Goal: Information Seeking & Learning: Learn about a topic

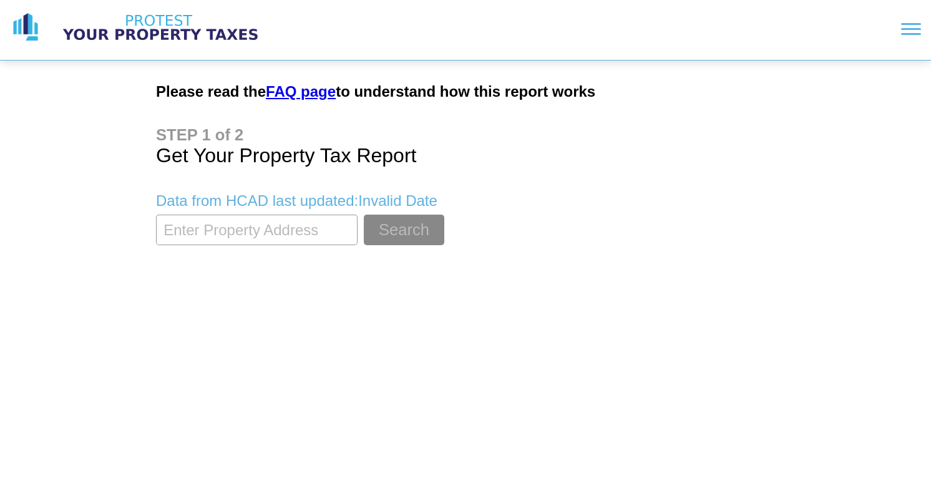
click at [285, 233] on input "textbox" at bounding box center [257, 230] width 202 height 31
click at [364, 215] on button "Search" at bounding box center [404, 230] width 81 height 31
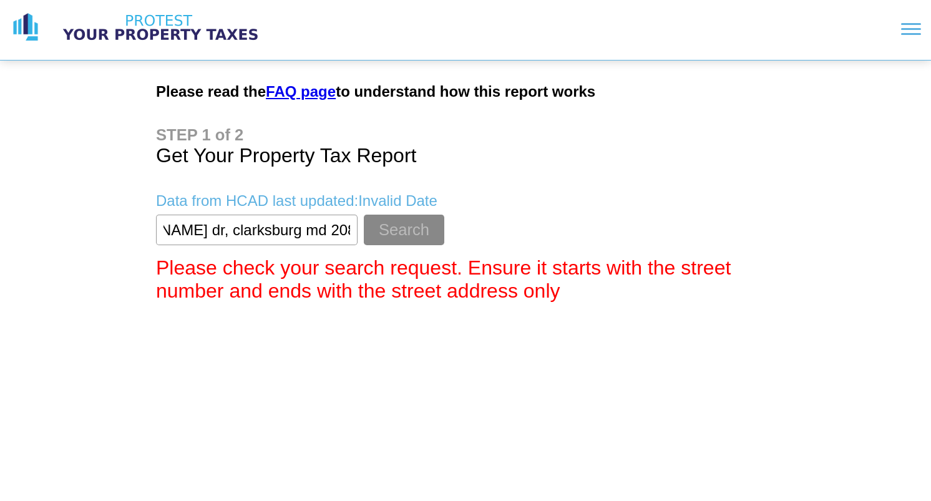
drag, startPoint x: 176, startPoint y: 230, endPoint x: 367, endPoint y: 257, distance: 192.9
click at [367, 257] on main "Please read the FAQ page to understand how this report works Get Your Property …" at bounding box center [465, 187] width 639 height 252
type input "23306 [PERSON_NAME] song drive"
click at [364, 228] on button "Search" at bounding box center [404, 230] width 81 height 31
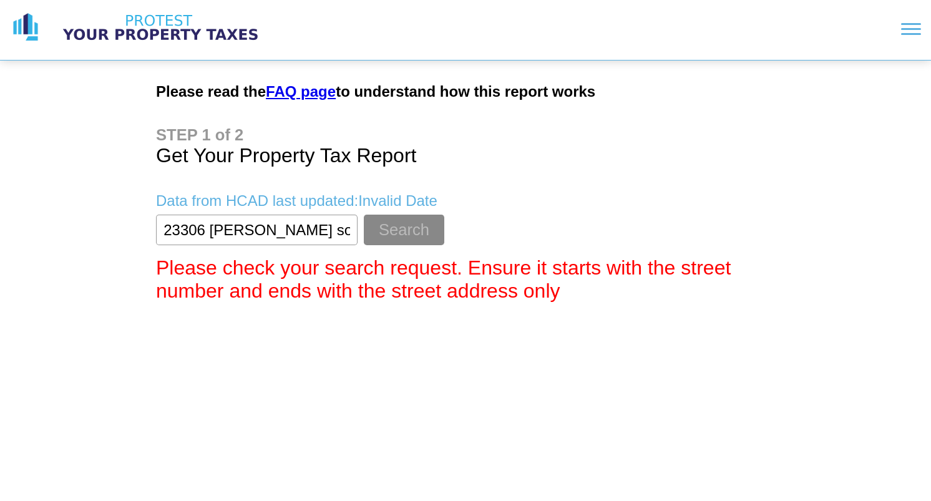
click at [229, 226] on input "textbox" at bounding box center [257, 230] width 202 height 31
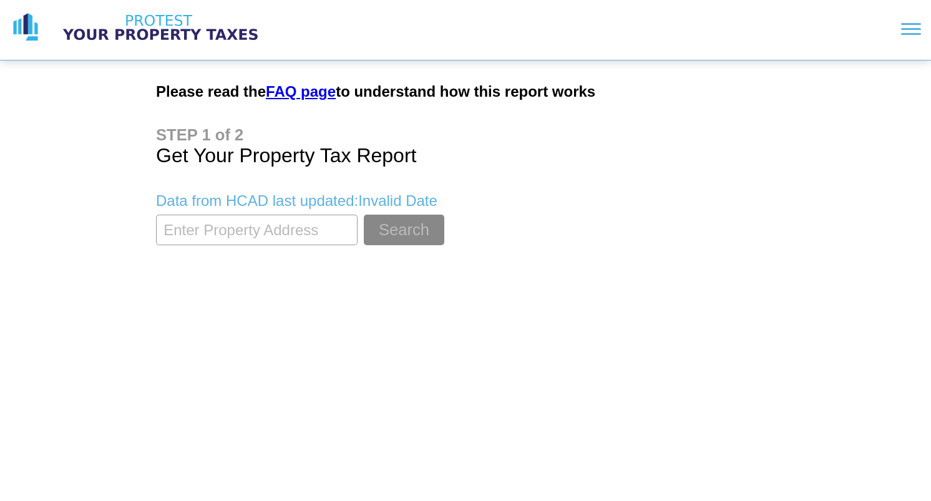
click at [247, 230] on input "textbox" at bounding box center [257, 230] width 202 height 31
paste input "23306 robin song drive"
click at [373, 229] on button "Search" at bounding box center [404, 230] width 81 height 31
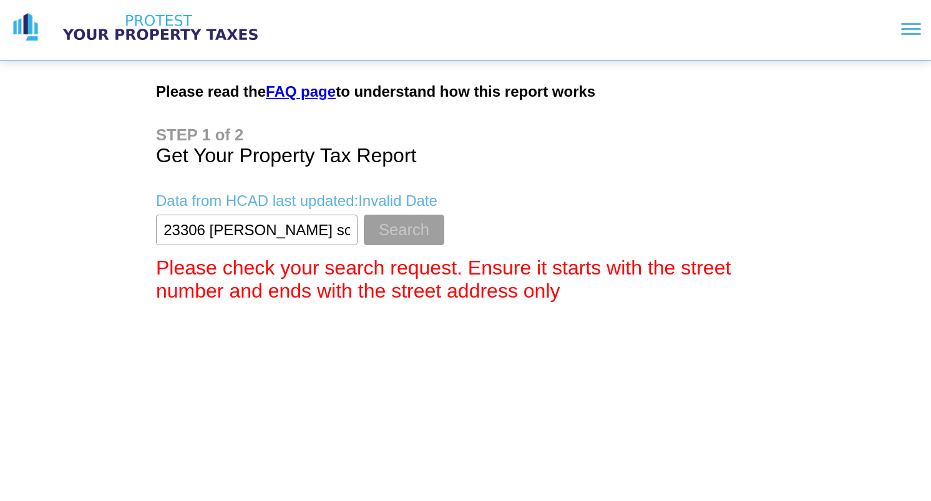
drag, startPoint x: 284, startPoint y: 230, endPoint x: 388, endPoint y: 242, distance: 104.3
click at [388, 242] on form "Search" at bounding box center [465, 230] width 619 height 31
type input "23306 [PERSON_NAME]"
click at [386, 228] on button "Search" at bounding box center [404, 230] width 81 height 31
drag, startPoint x: 293, startPoint y: 232, endPoint x: 149, endPoint y: 226, distance: 144.3
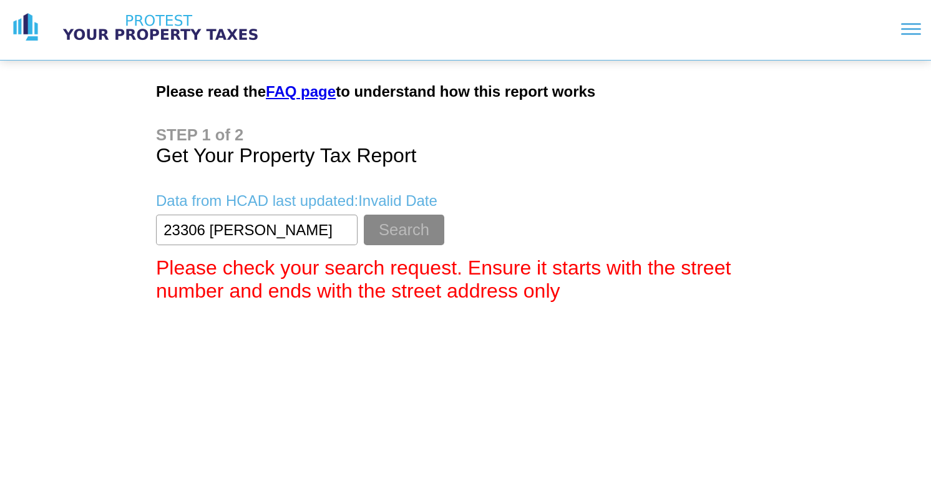
click at [149, 226] on main "Please read the FAQ page to understand how this report works Get Your Property …" at bounding box center [465, 187] width 639 height 252
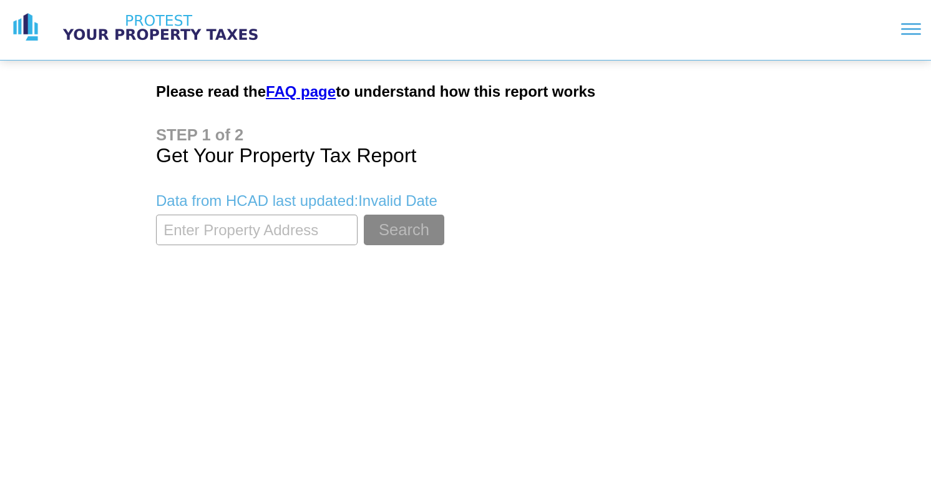
click at [225, 227] on input "textbox" at bounding box center [257, 230] width 202 height 31
paste input "23306 [PERSON_NAME]"
click at [364, 232] on button "Search" at bounding box center [404, 230] width 81 height 31
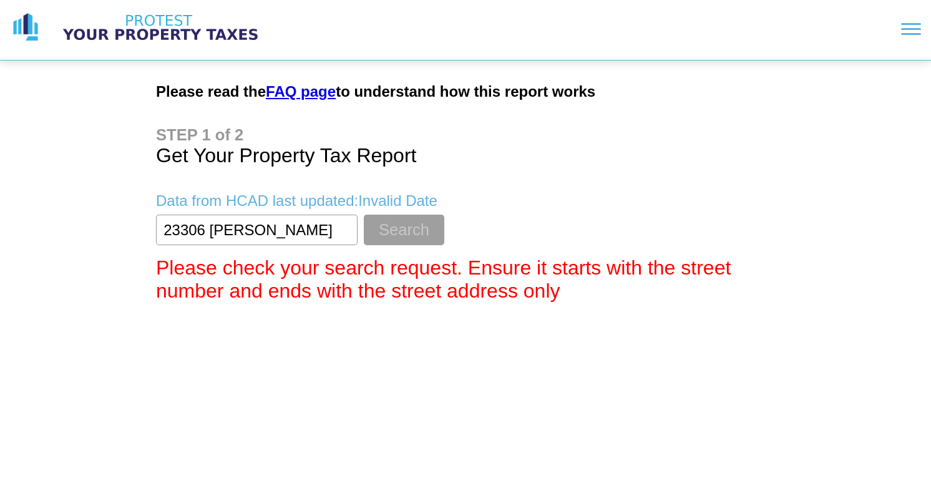
drag, startPoint x: 210, startPoint y: 232, endPoint x: 336, endPoint y: 237, distance: 126.2
click at [336, 237] on form "Search" at bounding box center [465, 230] width 619 height 31
type input "23306"
click at [376, 224] on button "Search" at bounding box center [404, 230] width 81 height 31
click at [303, 94] on link "FAQ page" at bounding box center [301, 91] width 70 height 17
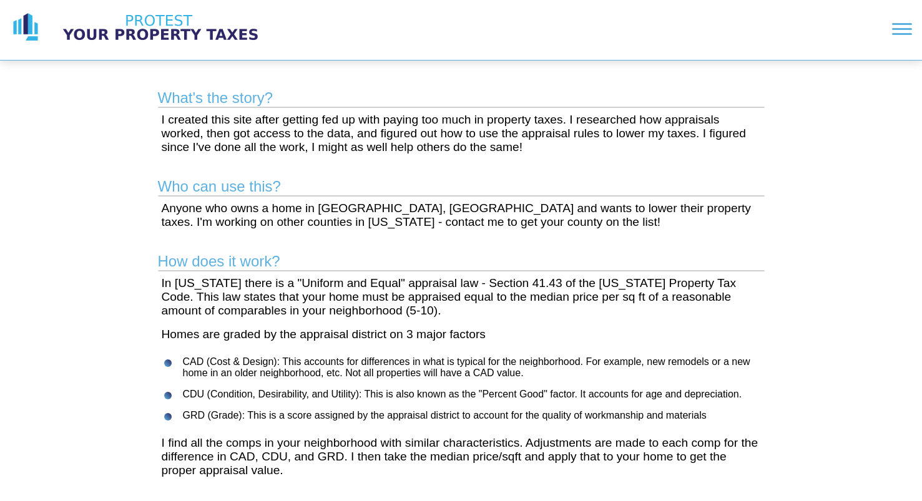
click at [152, 26] on img at bounding box center [160, 27] width 218 height 31
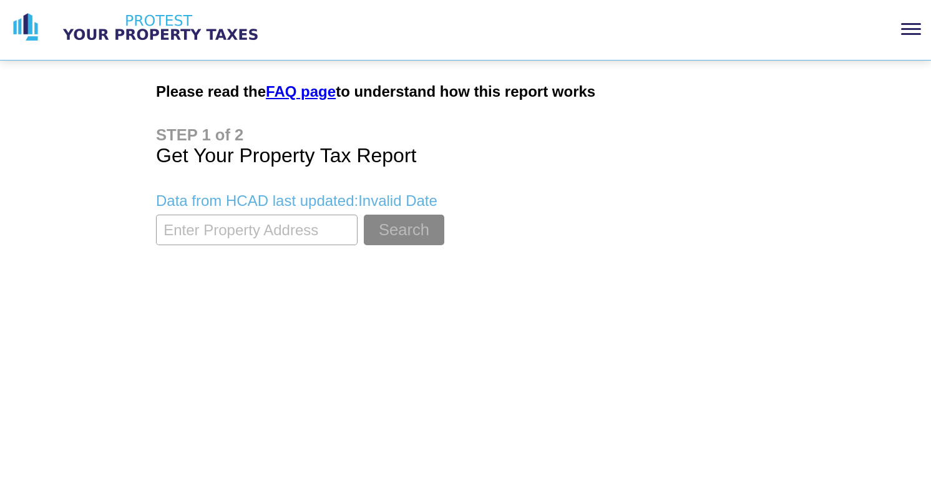
click at [919, 31] on section at bounding box center [606, 29] width 632 height 32
